Goal: Information Seeking & Learning: Learn about a topic

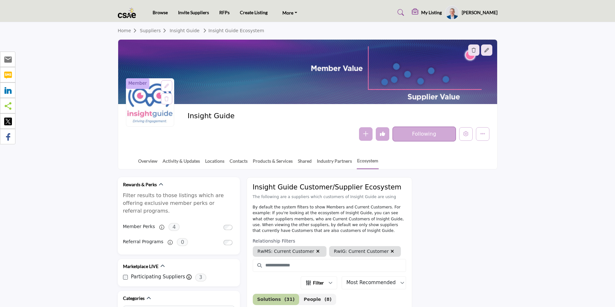
scroll to position [129, 0]
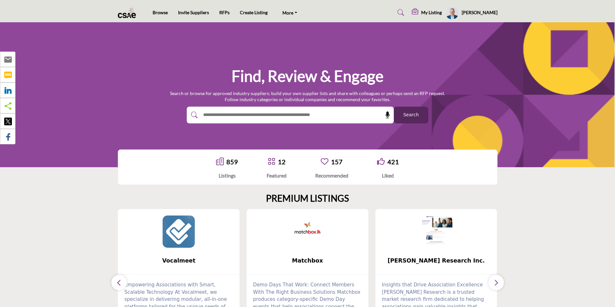
click at [312, 237] on img at bounding box center [307, 231] width 32 height 32
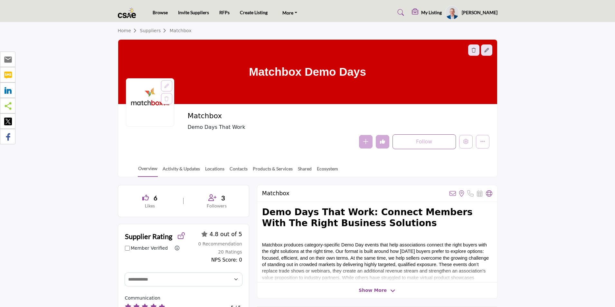
click at [148, 30] on link "Suppliers" at bounding box center [155, 30] width 30 height 5
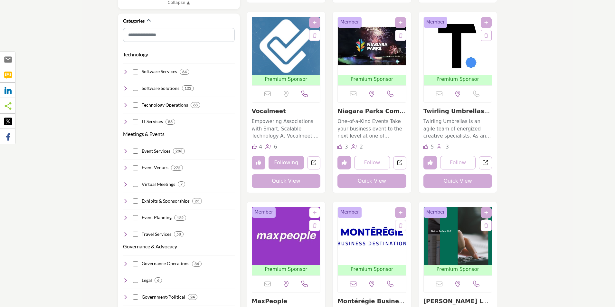
scroll to position [354, 0]
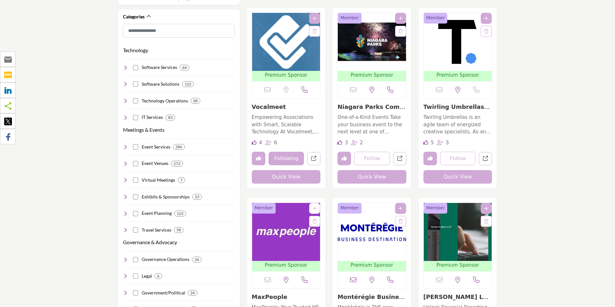
click at [266, 106] on link "Vocalmeet" at bounding box center [269, 106] width 34 height 7
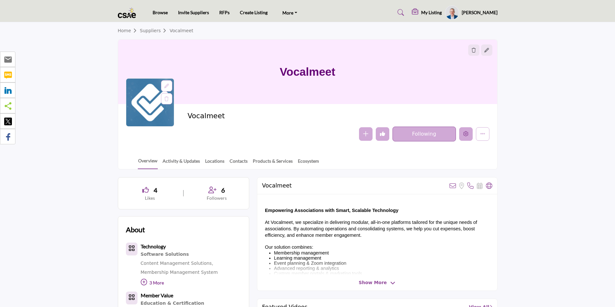
click at [465, 136] on icon "Edit company" at bounding box center [465, 133] width 5 height 5
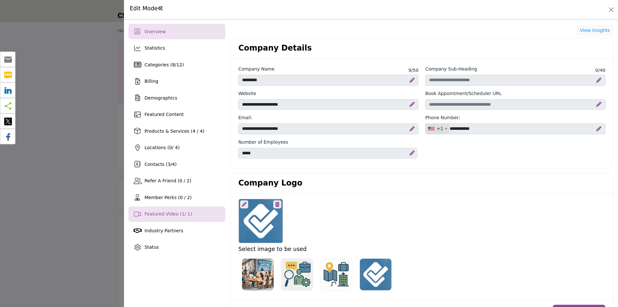
click at [168, 212] on span "Featured Video ( 1 / 1)" at bounding box center [169, 213] width 48 height 5
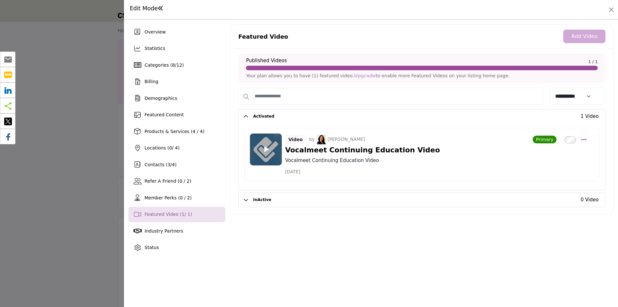
click at [266, 147] on icon at bounding box center [266, 149] width 5 height 6
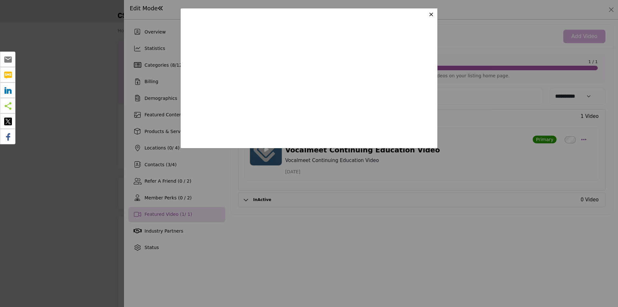
click at [429, 13] on button "×" at bounding box center [431, 14] width 6 height 4
